Goal: Task Accomplishment & Management: Use online tool/utility

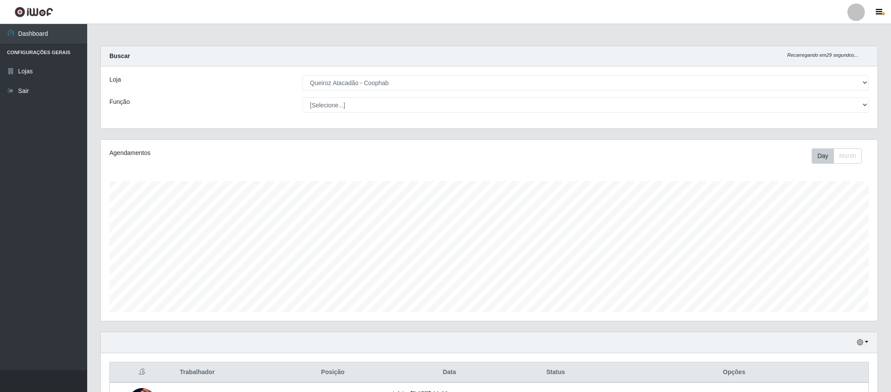
select select "463"
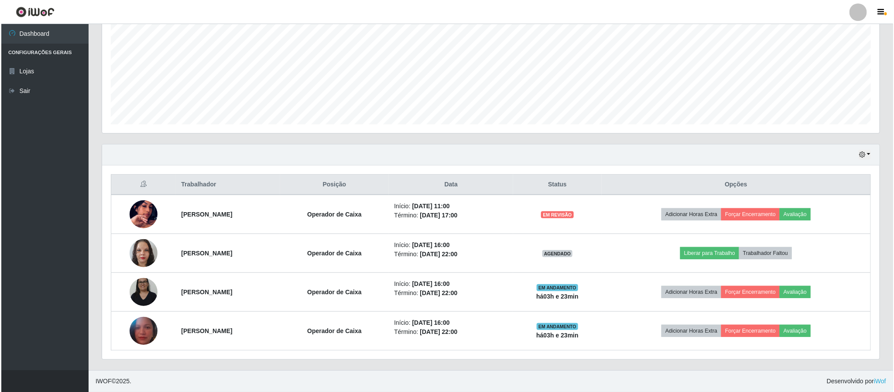
scroll to position [182, 776]
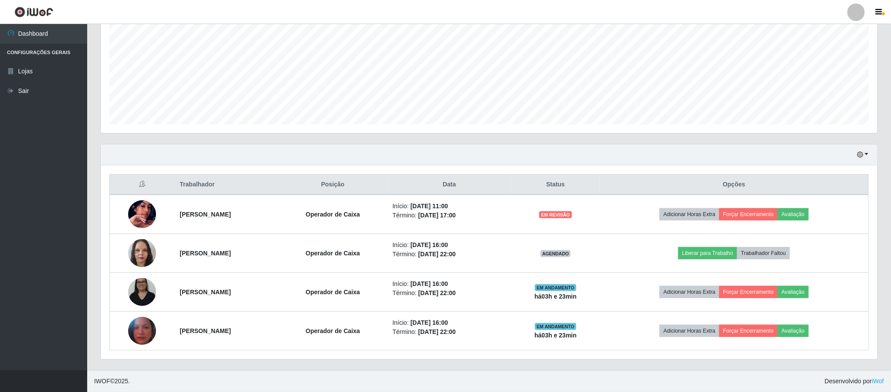
click at [886, 258] on div "Carregando... Buscar Recarregando em 28 segundos... Loja [Selecione...] Queiroz…" at bounding box center [489, 114] width 804 height 512
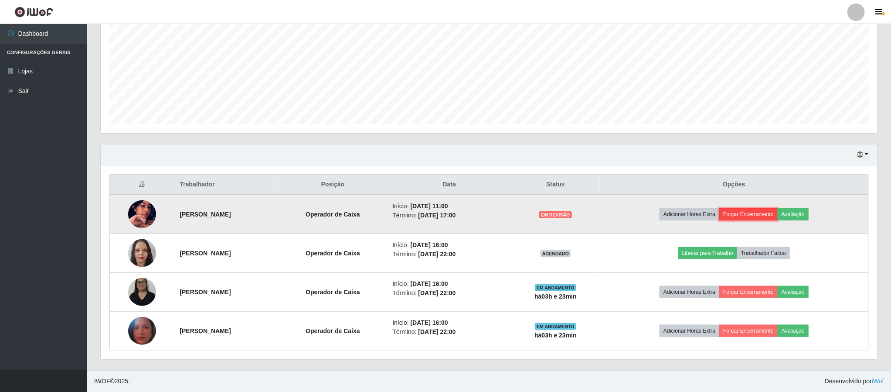
click at [748, 215] on button "Forçar Encerramento" at bounding box center [749, 214] width 58 height 12
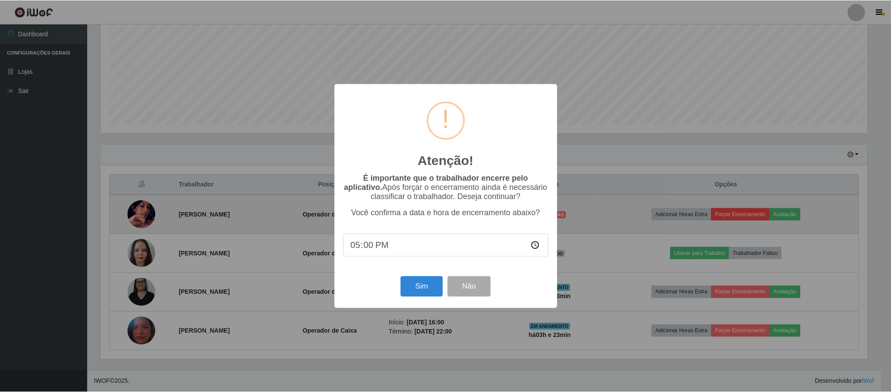
scroll to position [182, 769]
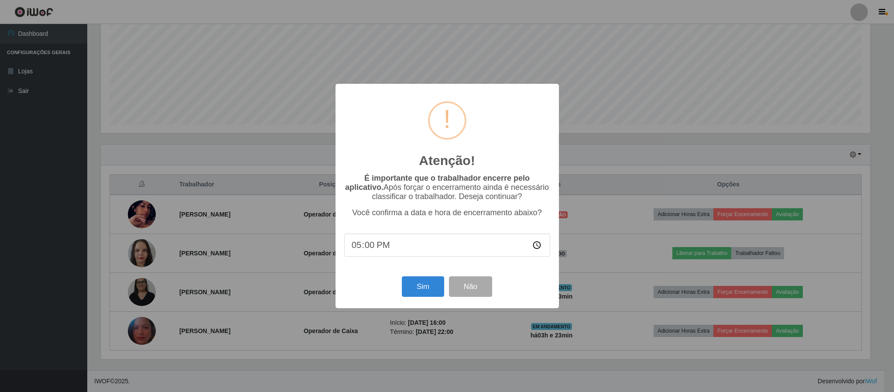
click at [603, 149] on div "Atenção! × É importante que o trabalhador encerre pelo aplicativo. Após forçar …" at bounding box center [447, 196] width 894 height 392
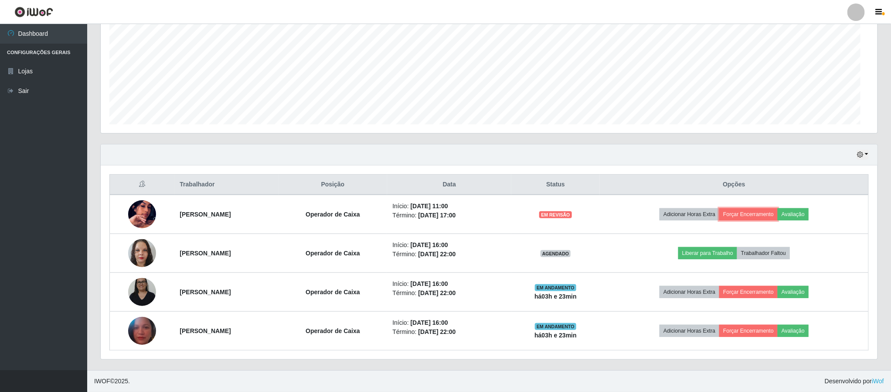
scroll to position [182, 776]
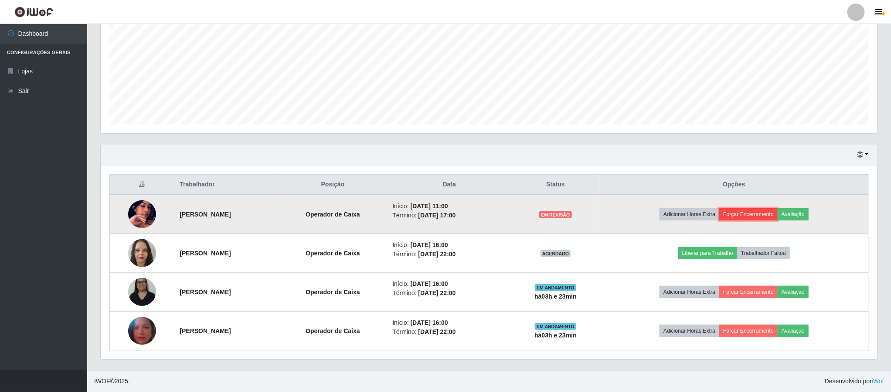
click at [758, 212] on button "Forçar Encerramento" at bounding box center [749, 214] width 58 height 12
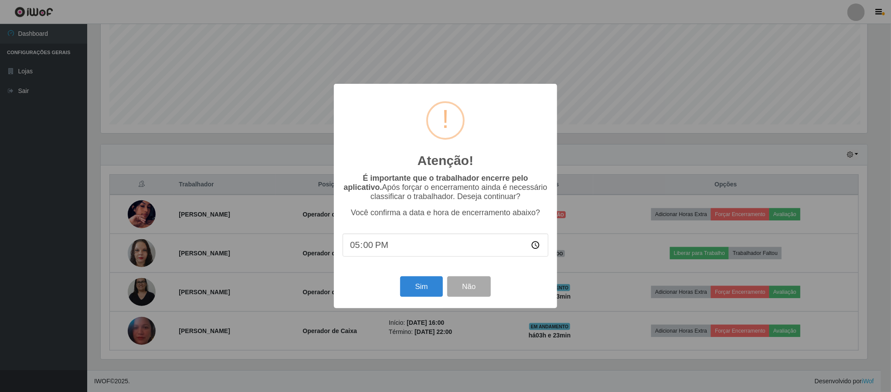
scroll to position [182, 769]
click at [413, 287] on button "Sim" at bounding box center [423, 286] width 42 height 20
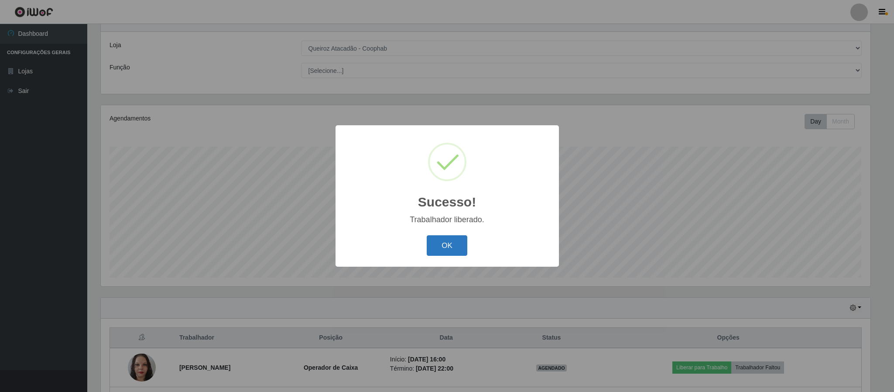
click at [449, 244] on button "OK" at bounding box center [447, 245] width 41 height 20
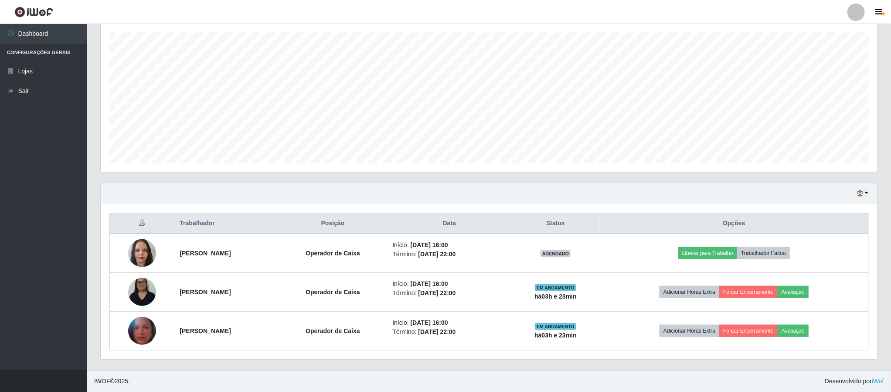
scroll to position [152, 0]
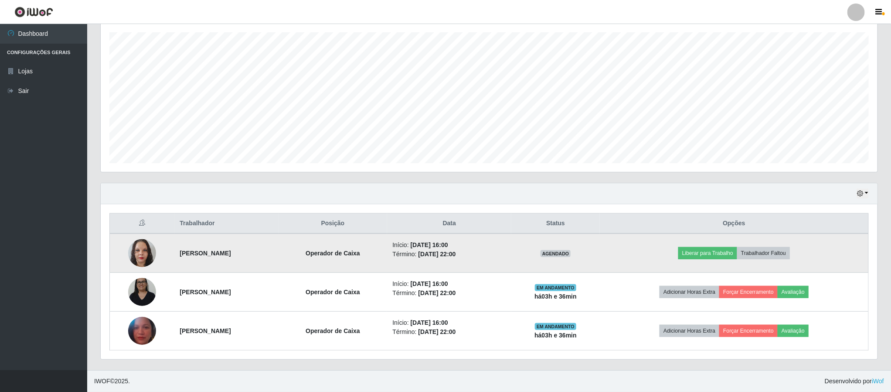
click at [232, 260] on td "[PERSON_NAME]" at bounding box center [226, 252] width 104 height 39
click at [140, 250] on img at bounding box center [142, 252] width 28 height 37
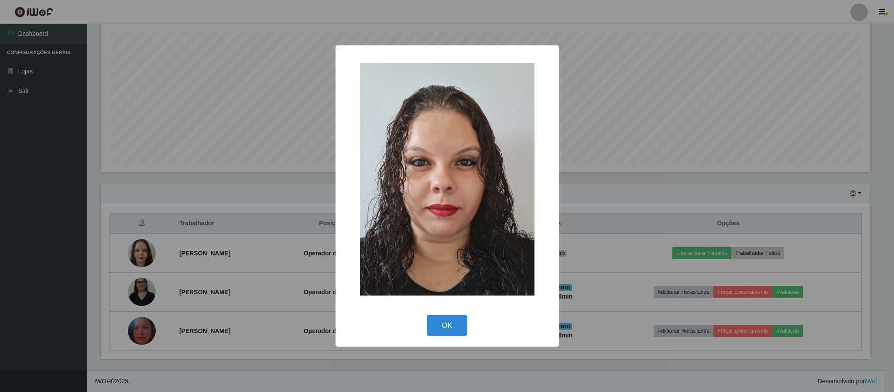
click at [416, 215] on img at bounding box center [447, 179] width 174 height 232
click at [440, 226] on img at bounding box center [447, 179] width 174 height 232
click at [447, 328] on button "OK" at bounding box center [447, 325] width 41 height 20
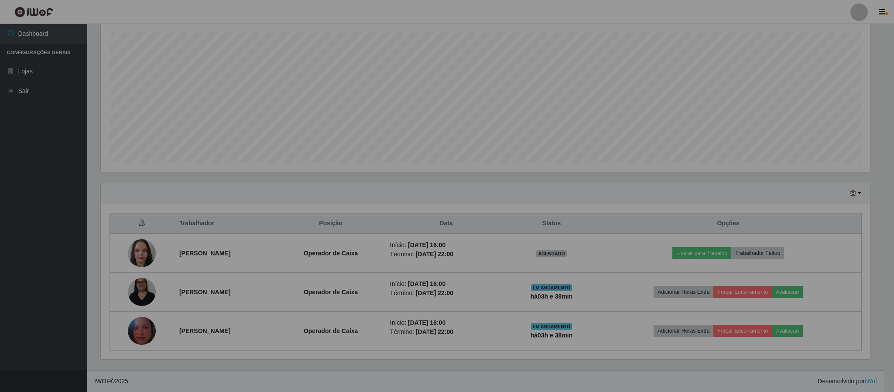
scroll to position [182, 776]
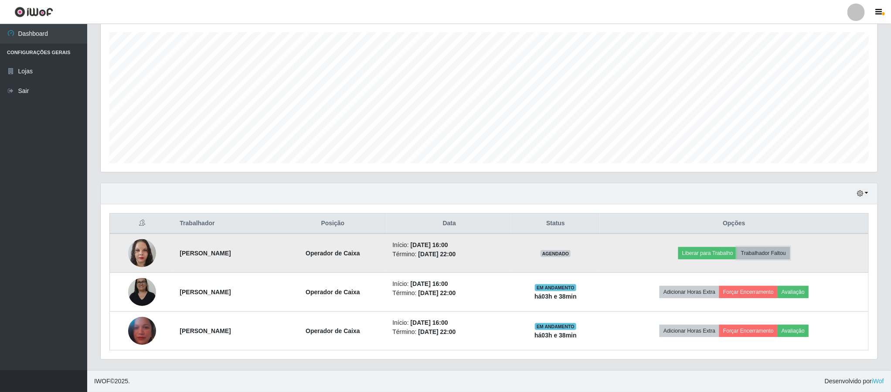
click at [776, 252] on button "Trabalhador Faltou" at bounding box center [764, 253] width 53 height 12
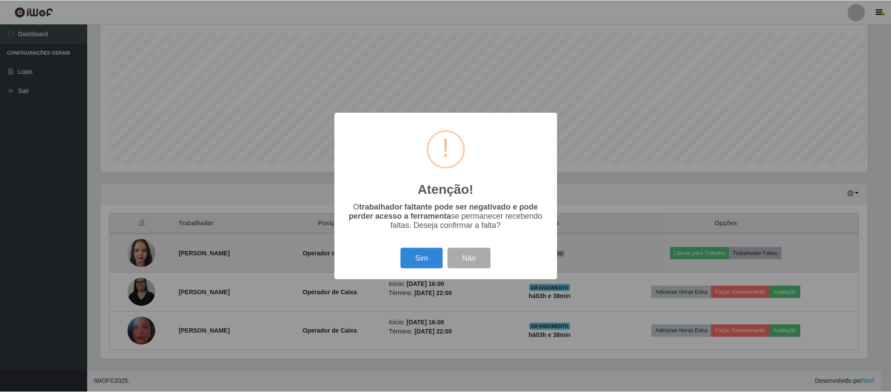
scroll to position [182, 769]
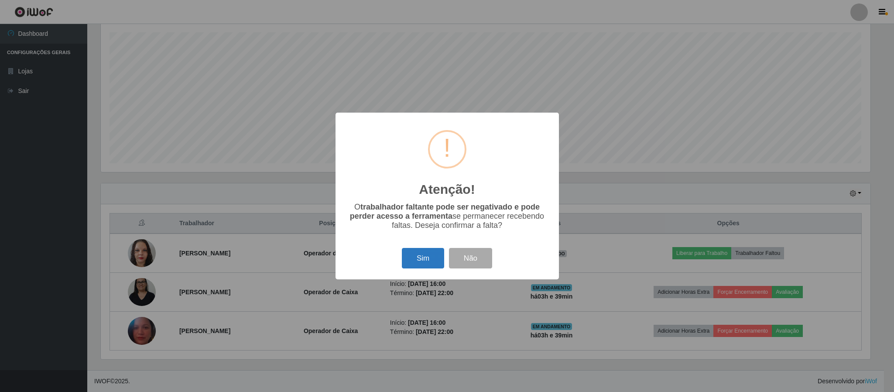
click at [423, 256] on button "Sim" at bounding box center [423, 258] width 42 height 20
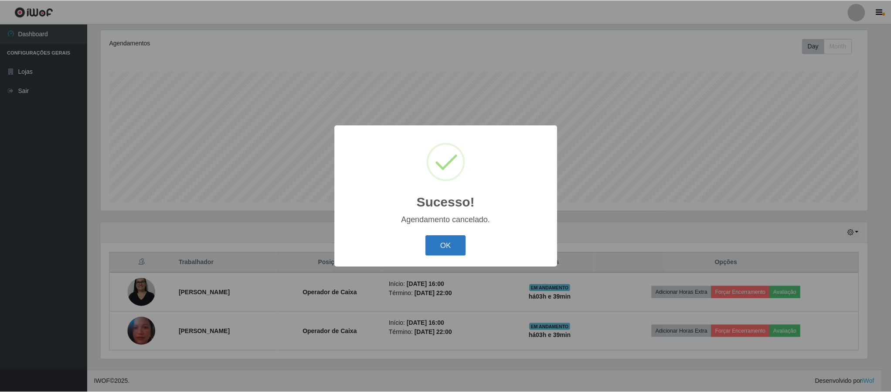
scroll to position [113, 0]
click at [443, 244] on button "OK" at bounding box center [447, 245] width 41 height 20
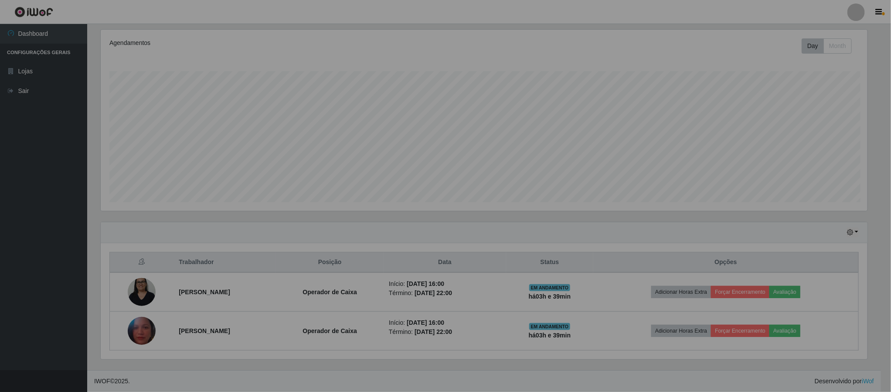
scroll to position [182, 776]
